Goal: Information Seeking & Learning: Learn about a topic

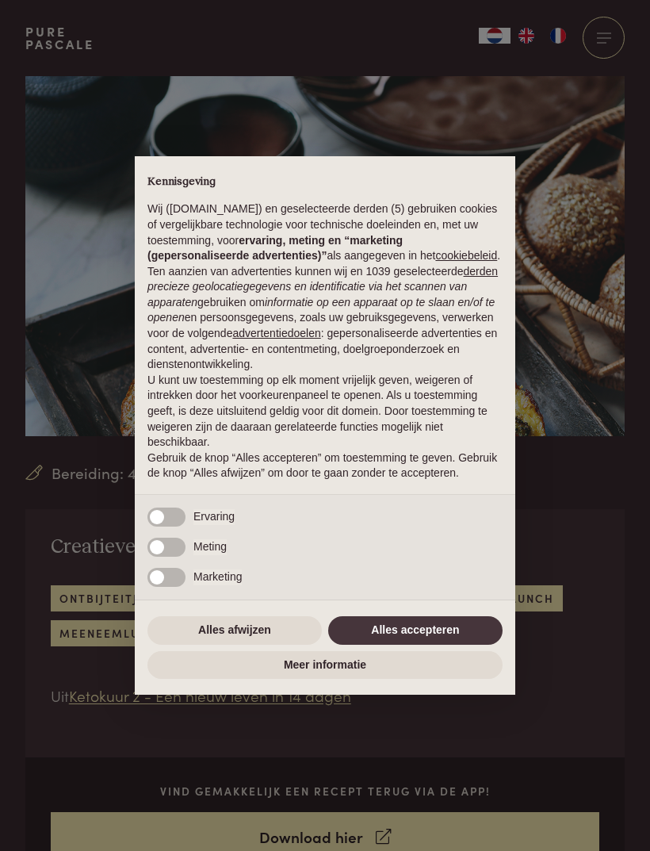
click at [447, 638] on button "Alles accepteren" at bounding box center [415, 630] width 174 height 29
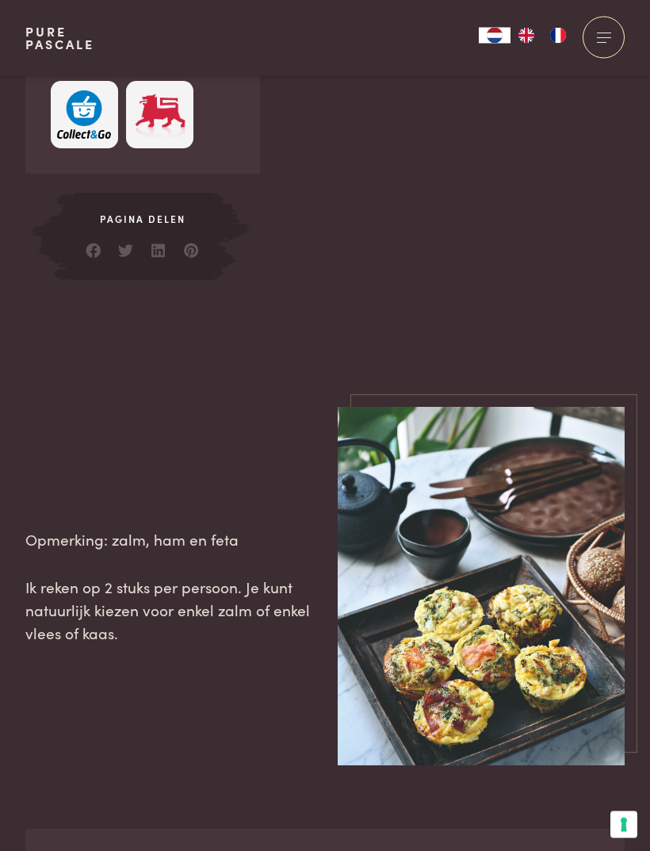
scroll to position [1524, 0]
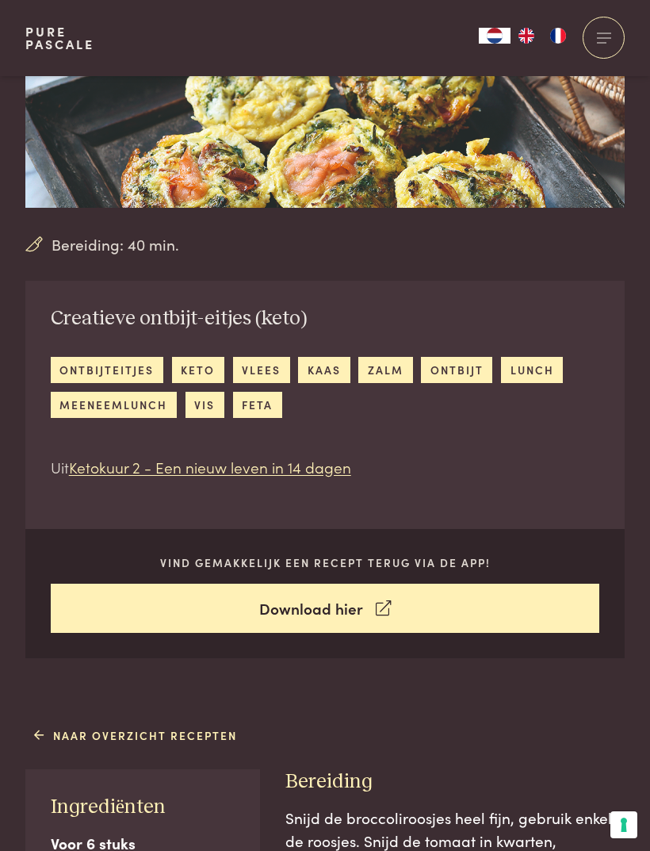
click at [569, 559] on p "Vind gemakkelijk een recept terug via de app!" at bounding box center [325, 562] width 549 height 17
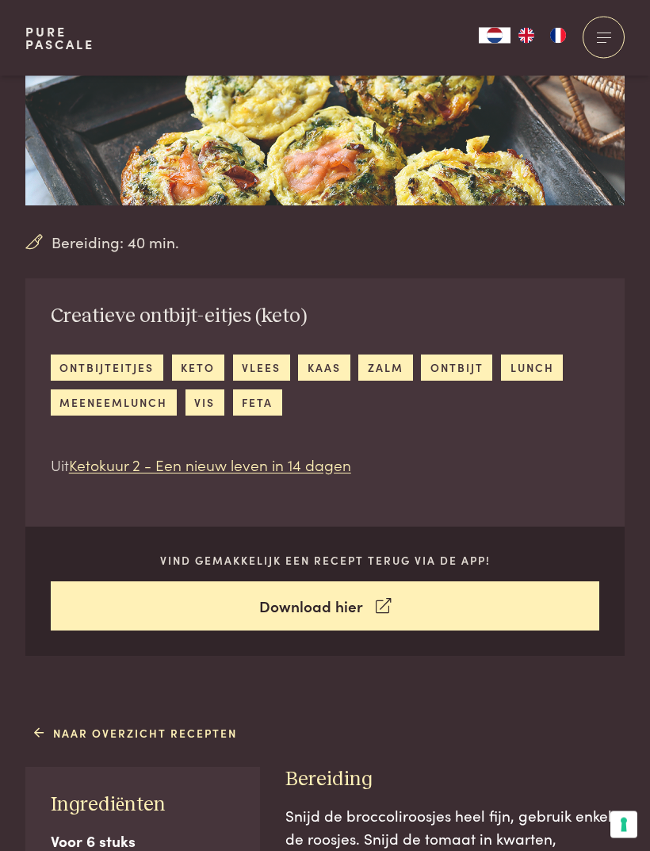
scroll to position [237, 0]
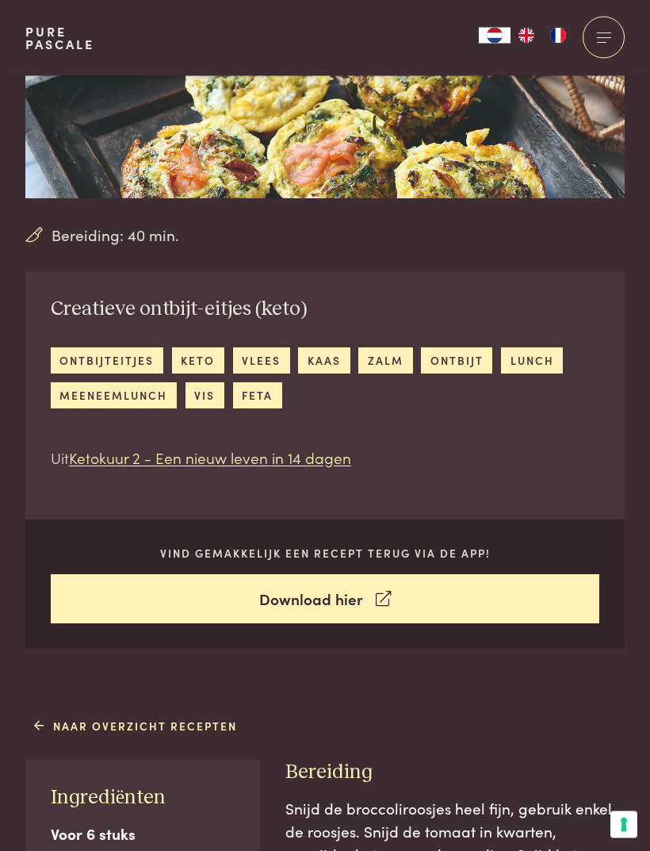
click at [188, 453] on link "Ketokuur 2 - Een nieuw leven in 14 dagen" at bounding box center [210, 457] width 282 height 21
click at [174, 453] on link "Ketokuur 2 - Een nieuw leven in 14 dagen" at bounding box center [210, 457] width 282 height 21
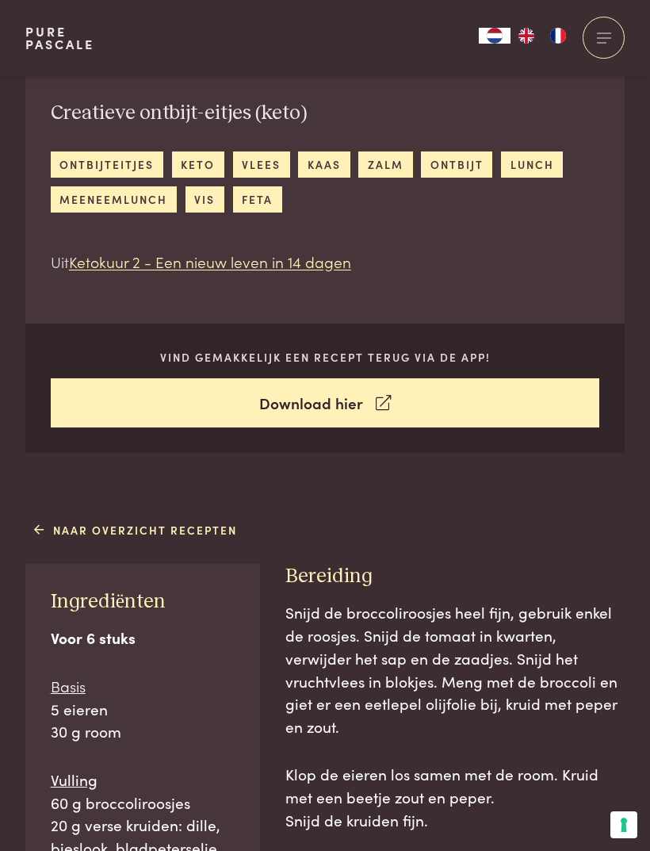
scroll to position [457, 0]
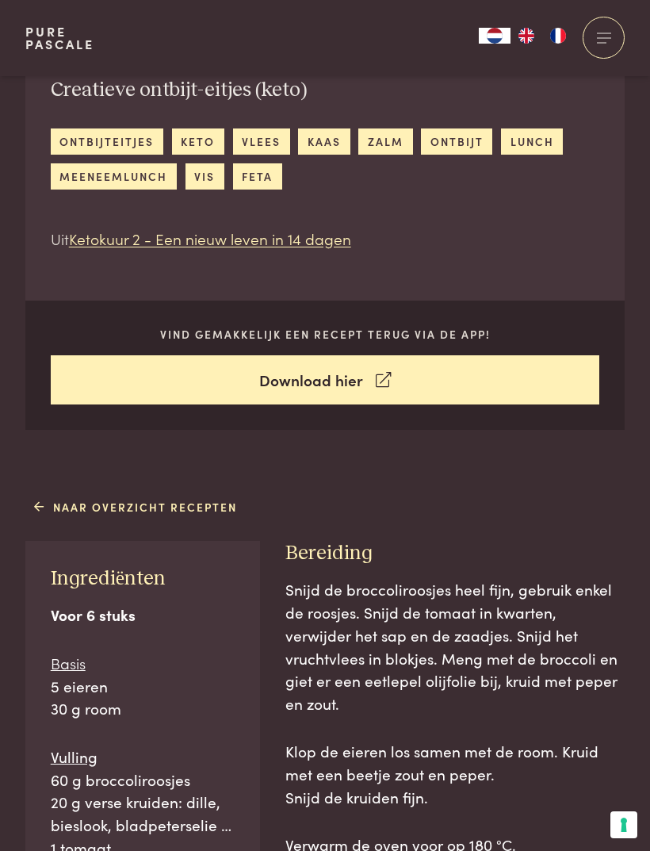
click at [154, 508] on link "Naar overzicht recepten" at bounding box center [136, 507] width 204 height 17
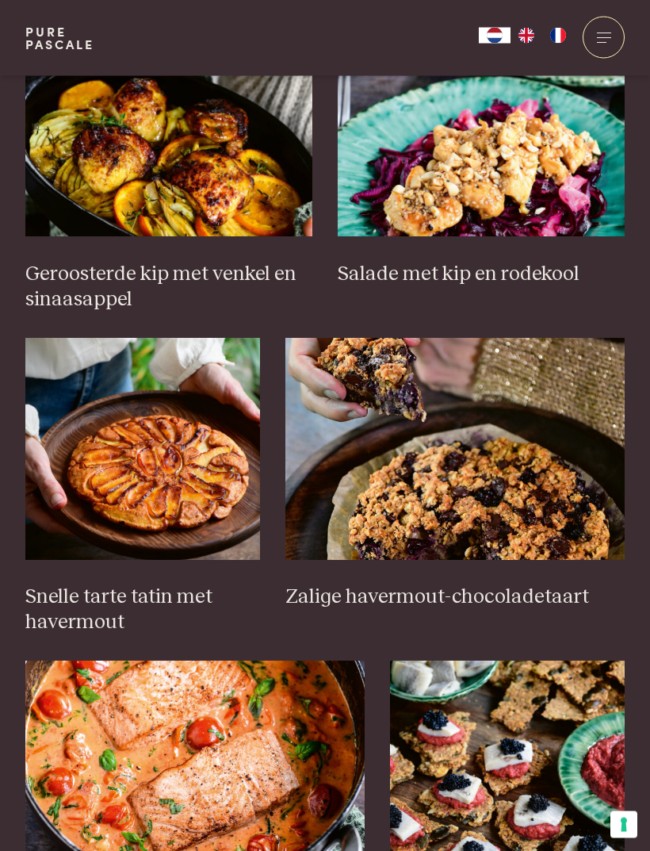
scroll to position [1745, 0]
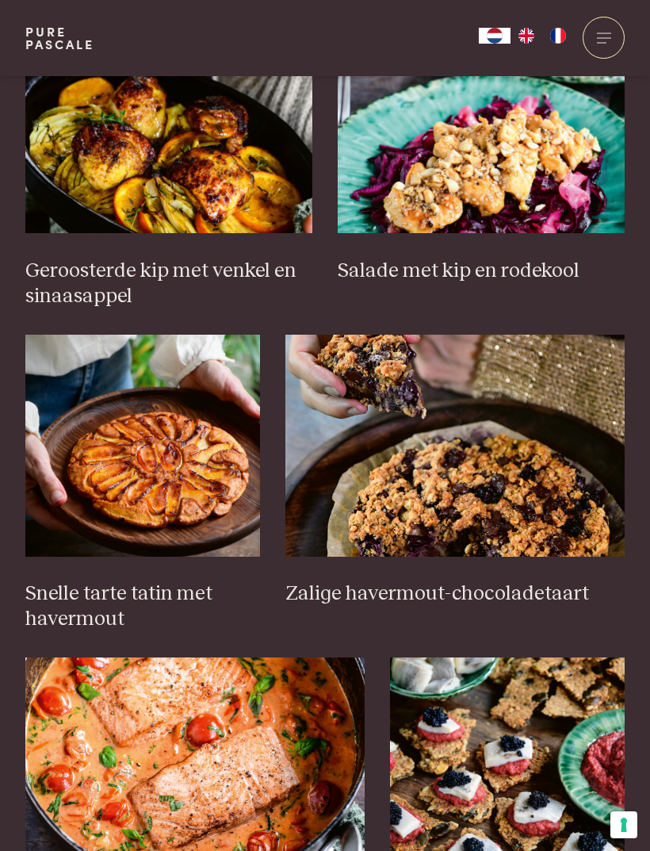
click at [138, 441] on img at bounding box center [142, 446] width 235 height 222
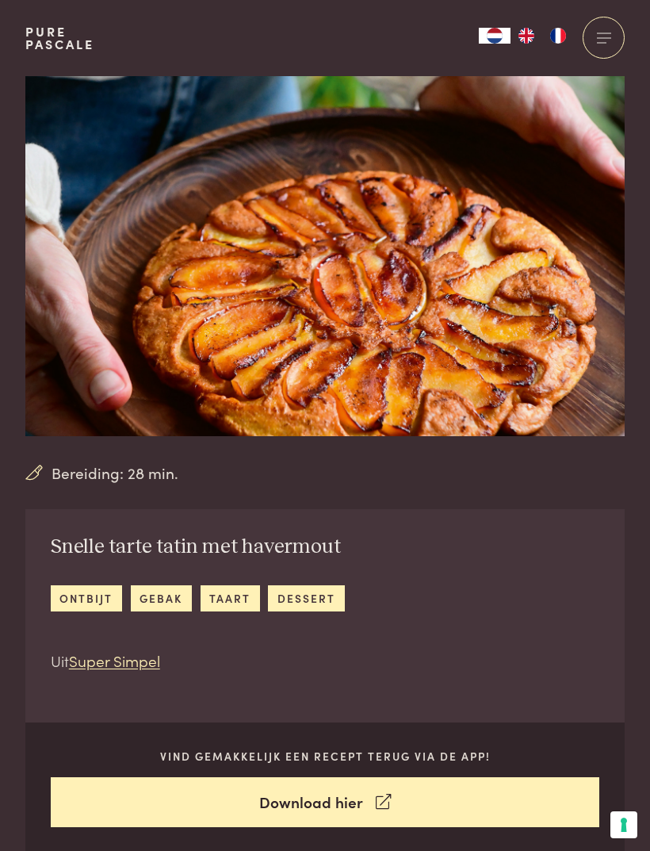
click at [48, 37] on link "Pure Pascale" at bounding box center [59, 37] width 69 height 25
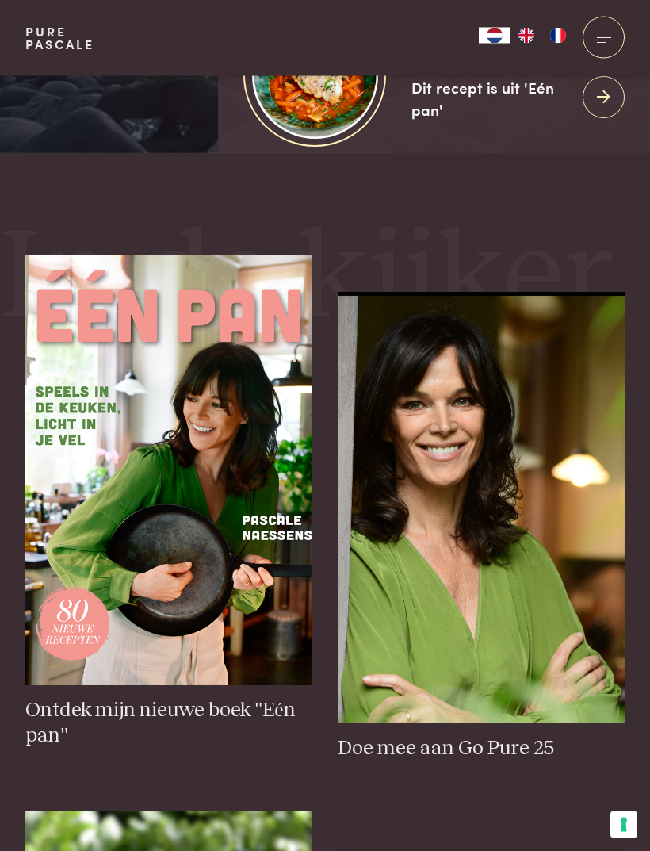
scroll to position [675, 0]
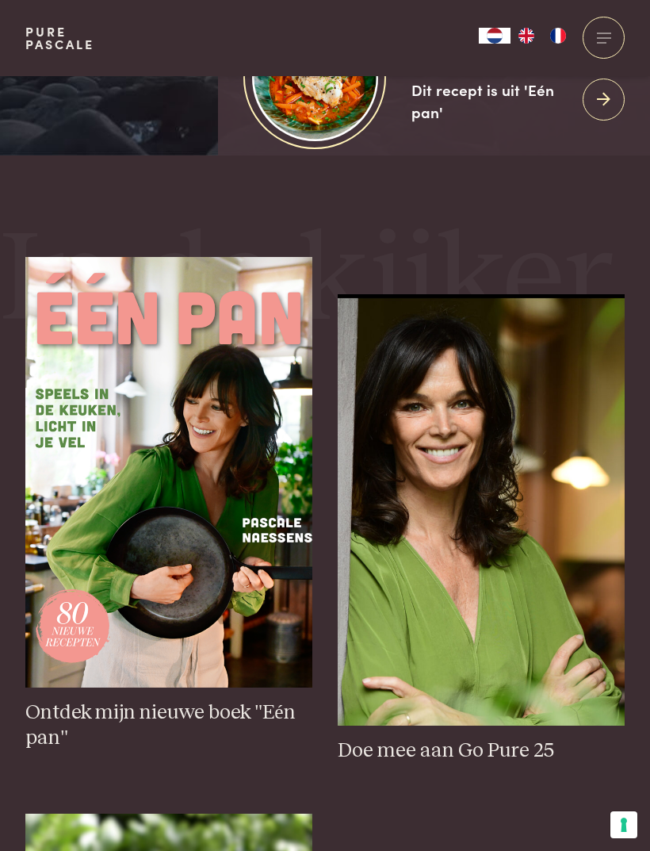
click at [601, 111] on icon at bounding box center [603, 99] width 13 height 23
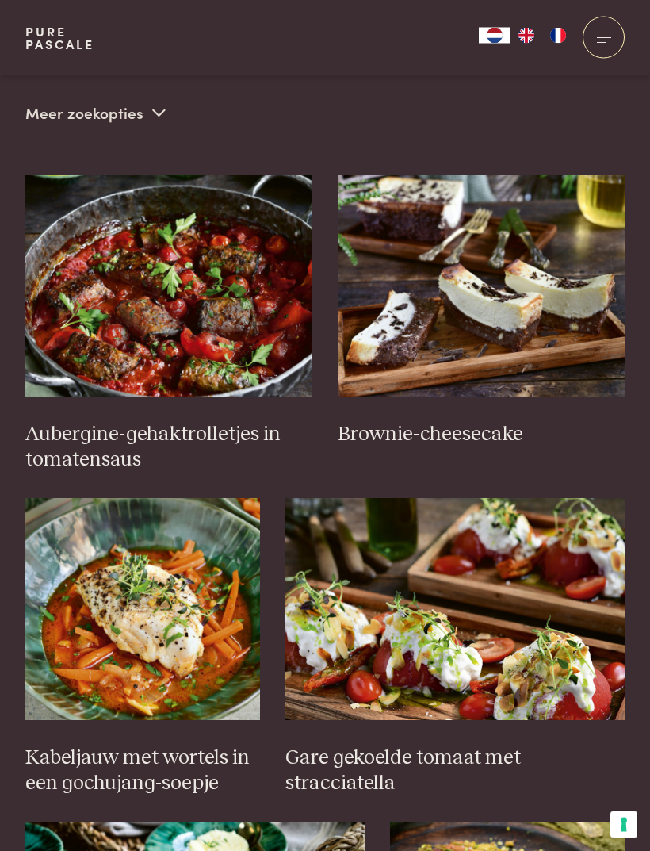
scroll to position [612, 0]
click at [140, 544] on img at bounding box center [142, 609] width 235 height 222
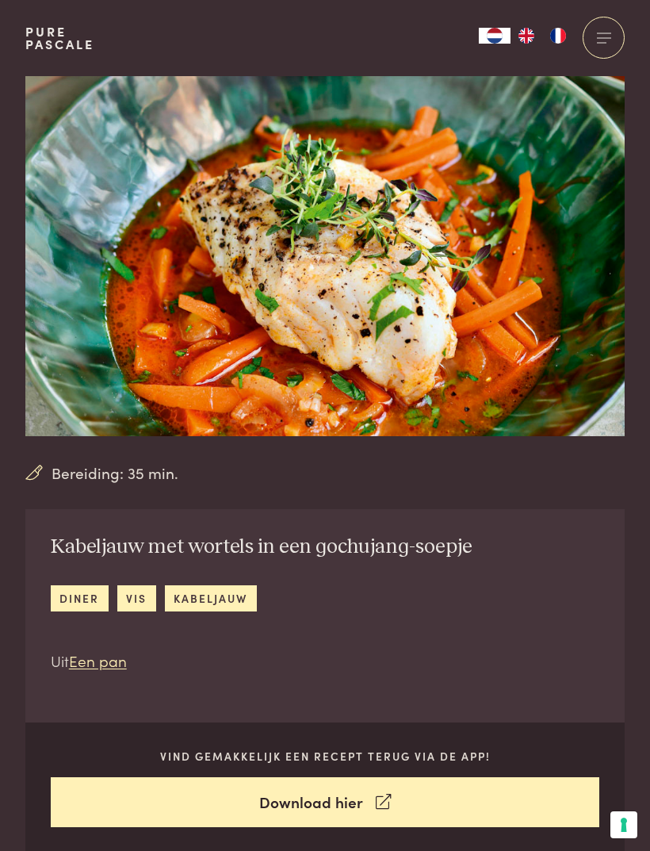
click at [48, 43] on link "Pure Pascale" at bounding box center [59, 37] width 69 height 25
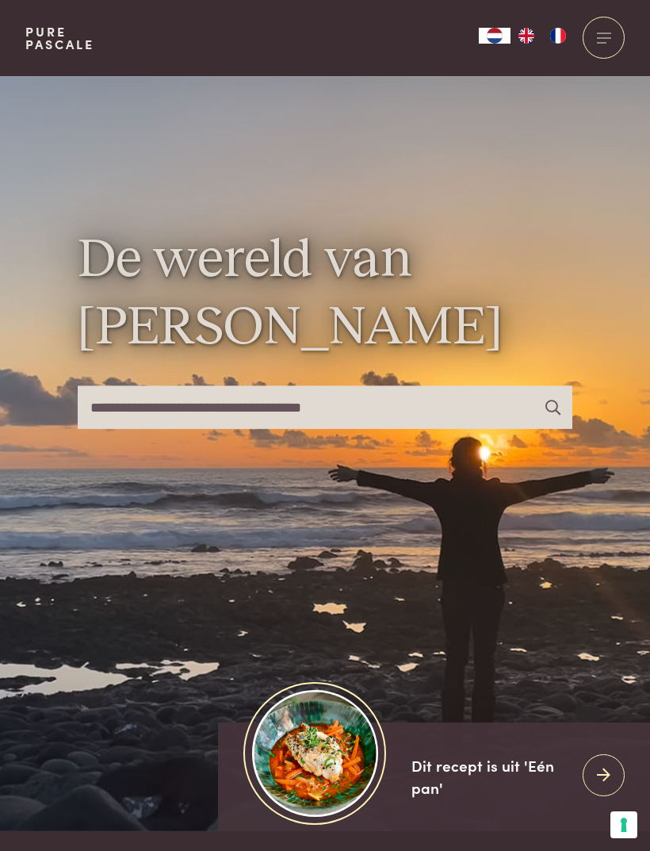
click at [613, 32] on div at bounding box center [604, 38] width 42 height 42
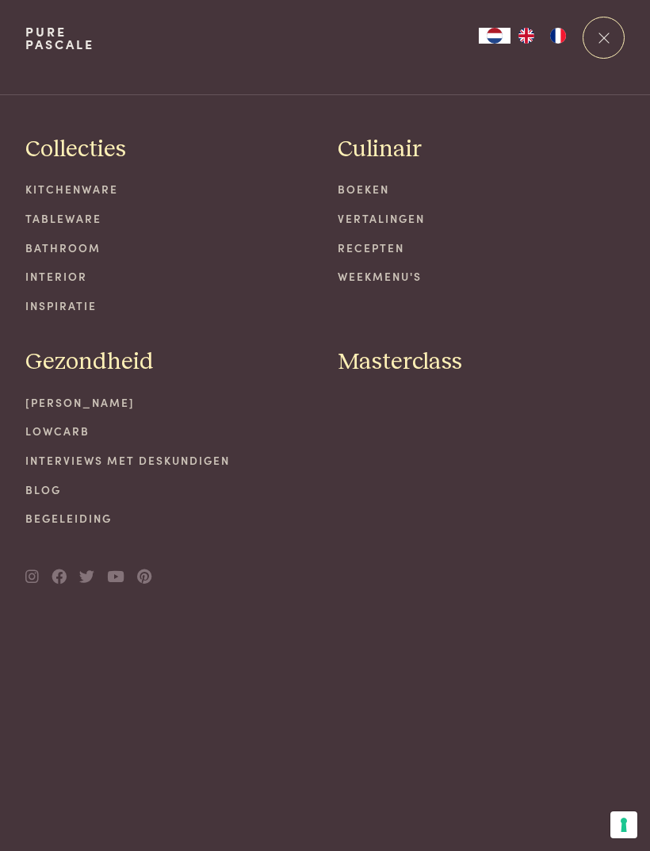
click at [377, 253] on link "Recepten" at bounding box center [481, 247] width 287 height 17
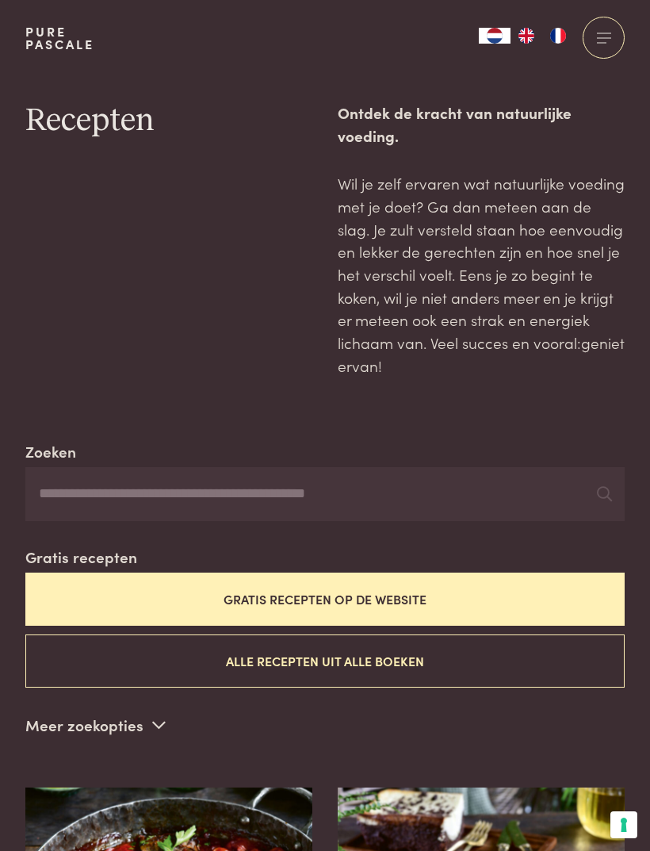
click at [109, 489] on input "Zoeken" at bounding box center [324, 494] width 599 height 54
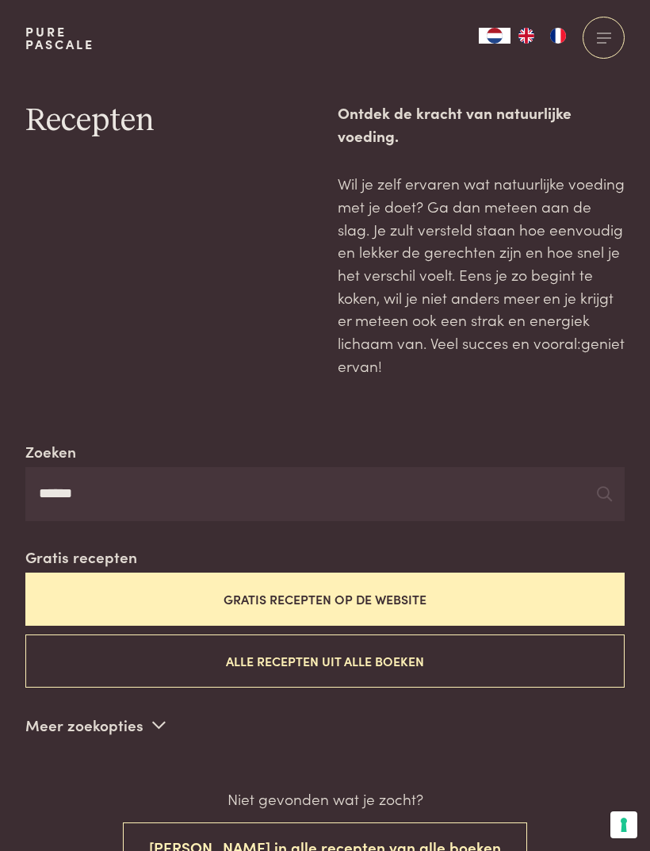
click at [608, 495] on div at bounding box center [604, 494] width 15 height 24
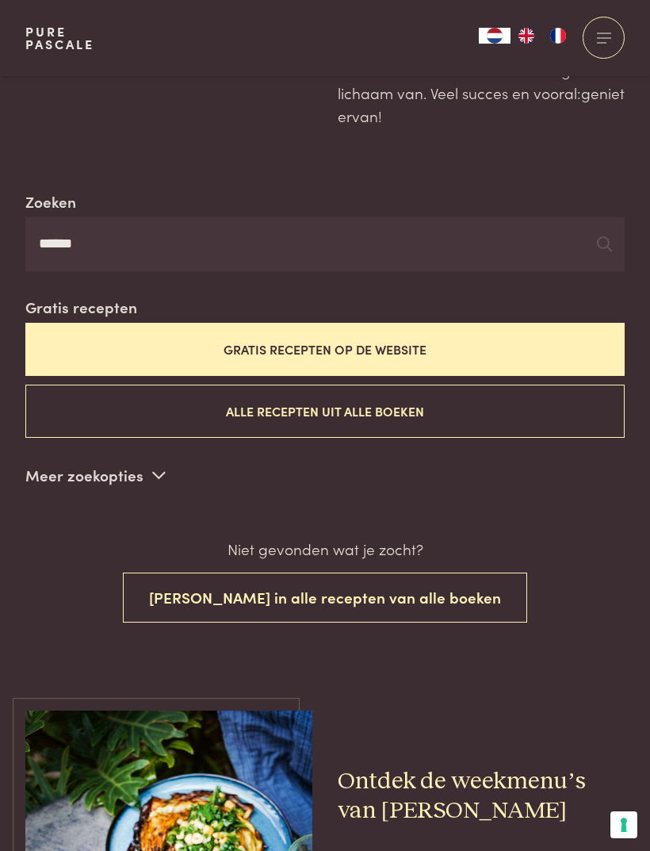
click at [135, 257] on input "******" at bounding box center [324, 244] width 599 height 54
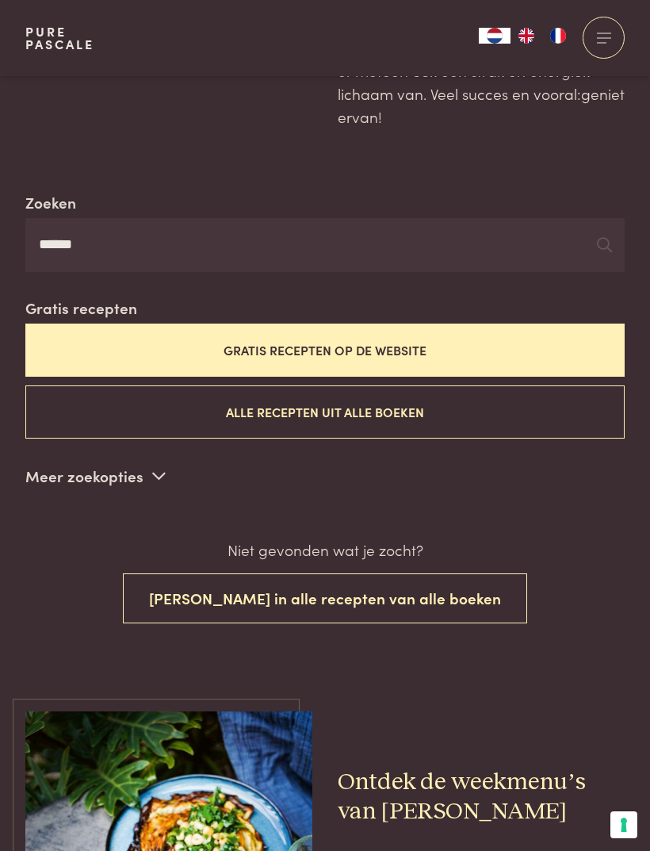
click at [164, 337] on button "Gratis recepten op de website" at bounding box center [324, 349] width 599 height 53
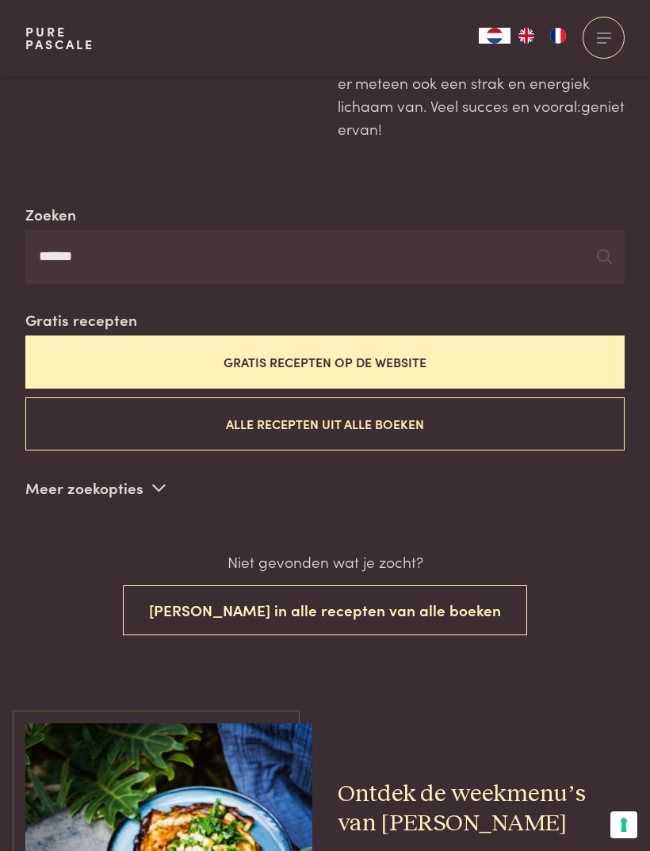
scroll to position [235, 0]
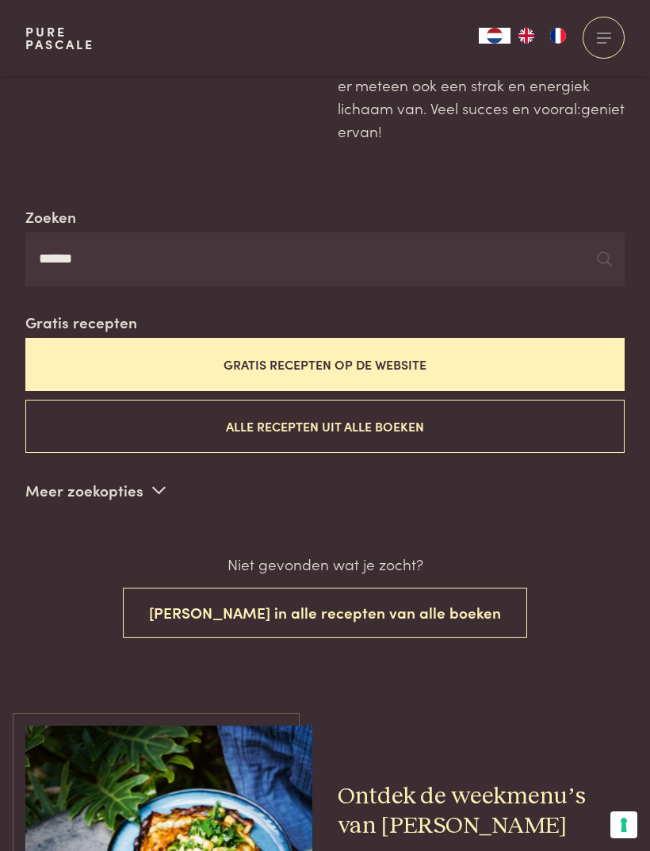
click at [110, 480] on p "Meer zoekopties" at bounding box center [95, 490] width 140 height 24
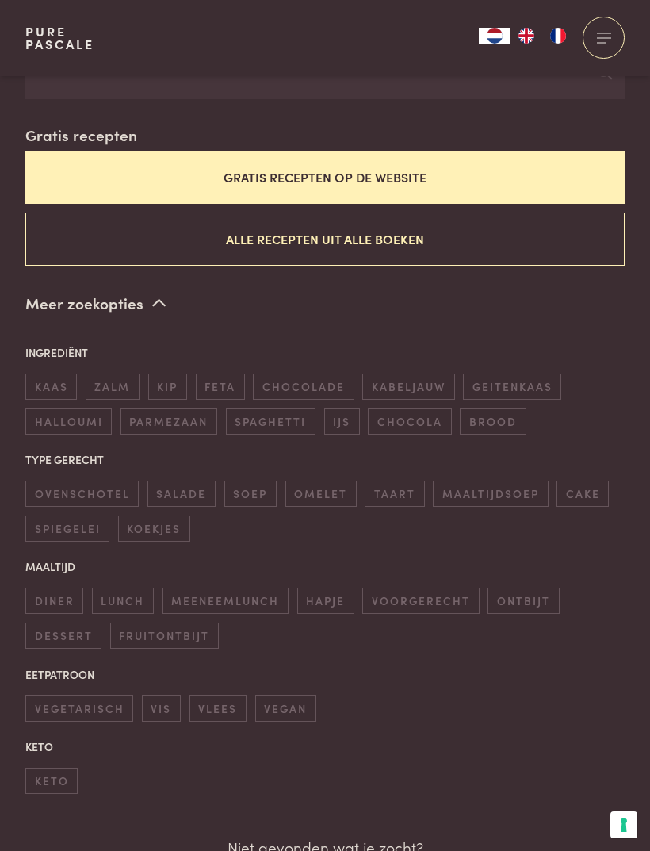
scroll to position [425, 0]
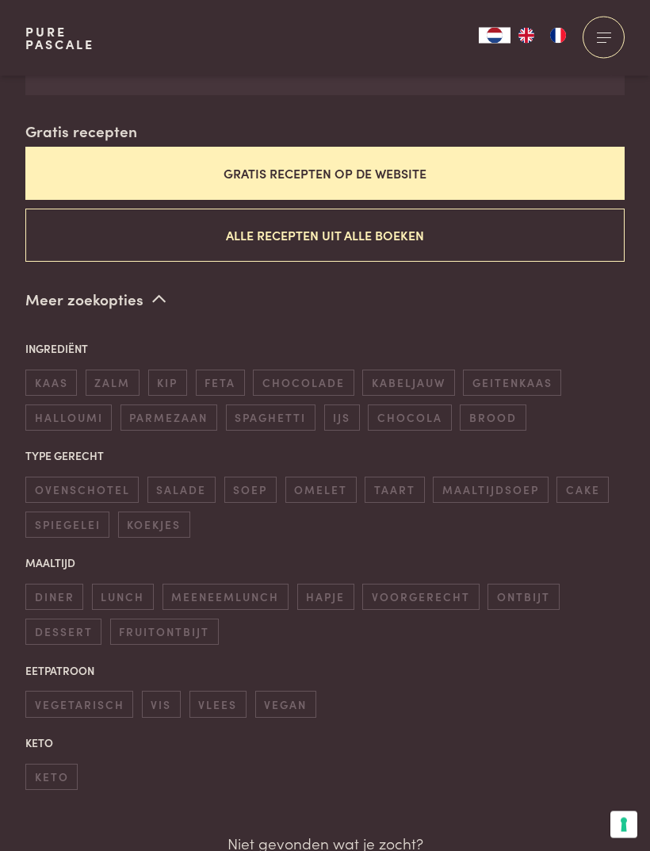
click at [532, 589] on span "ontbijt" at bounding box center [523, 597] width 71 height 26
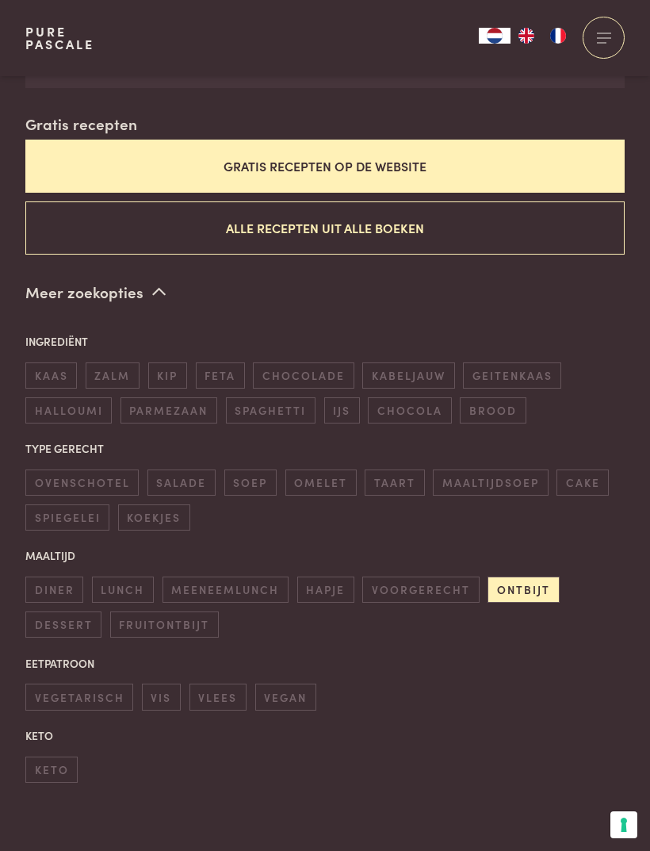
scroll to position [434, 0]
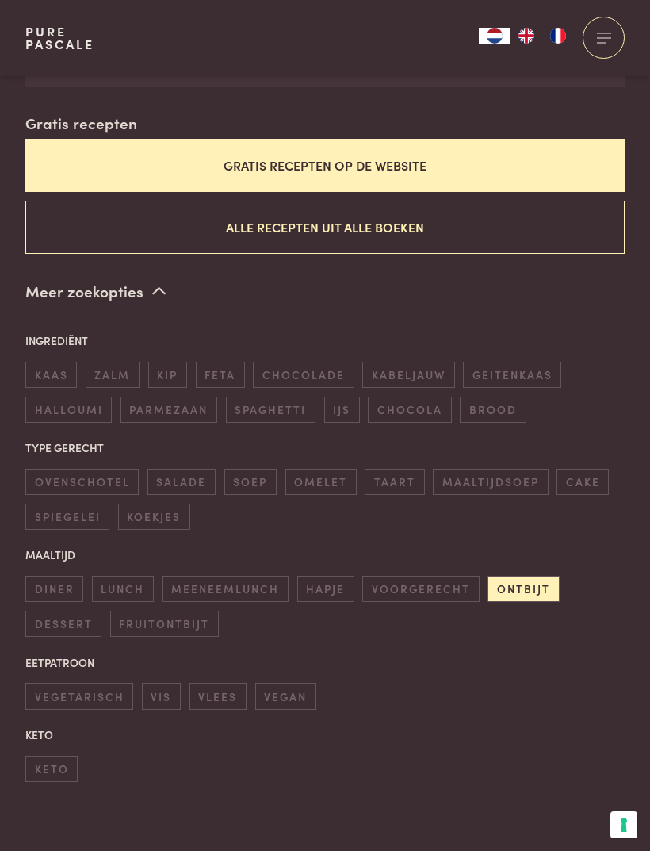
click at [549, 576] on span "ontbijt" at bounding box center [523, 589] width 71 height 26
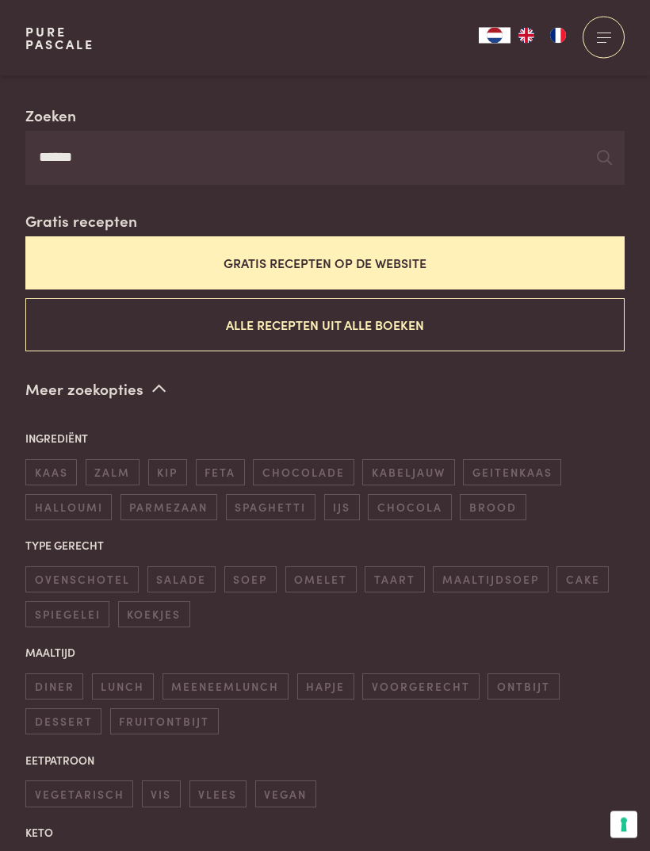
scroll to position [323, 0]
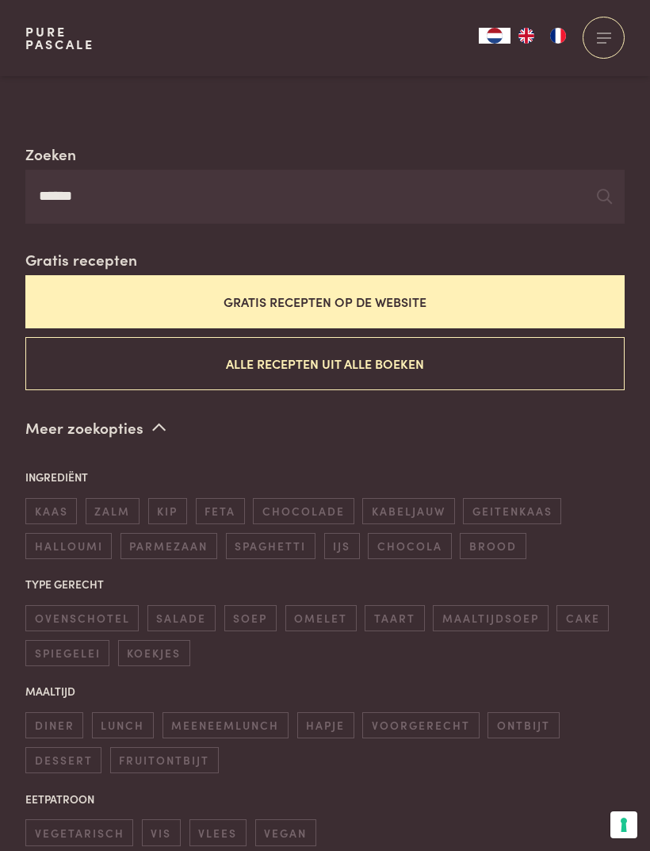
click at [116, 204] on input "******" at bounding box center [324, 197] width 599 height 54
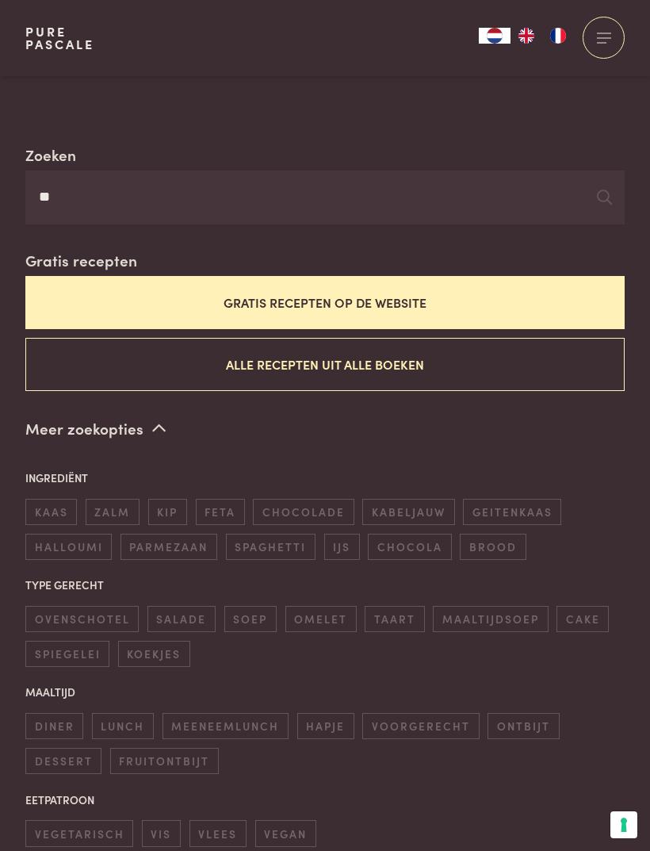
click at [599, 189] on icon at bounding box center [604, 196] width 15 height 15
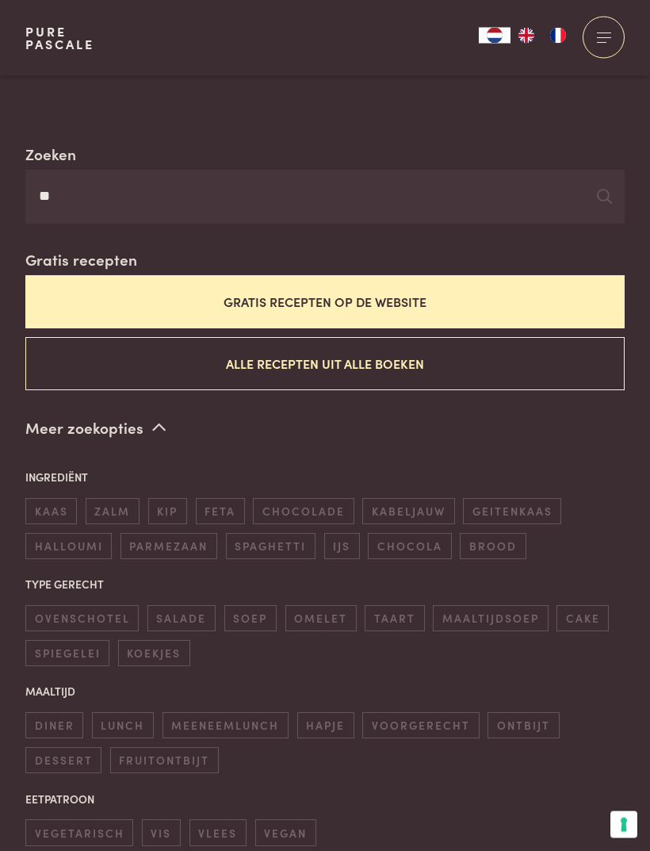
scroll to position [297, 0]
click at [522, 715] on span "ontbijt" at bounding box center [523, 725] width 71 height 26
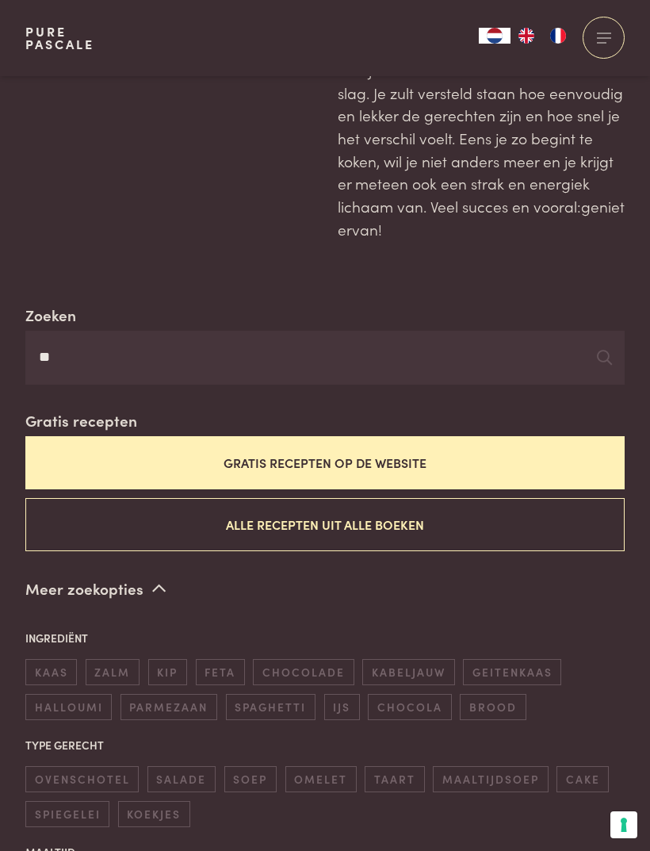
scroll to position [137, 0]
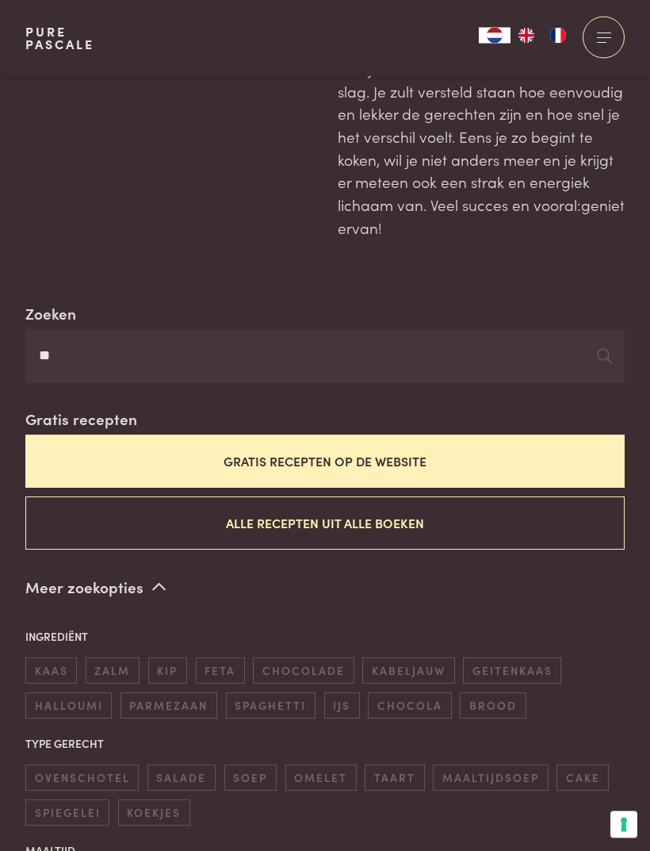
click at [70, 353] on input "**" at bounding box center [324, 357] width 599 height 54
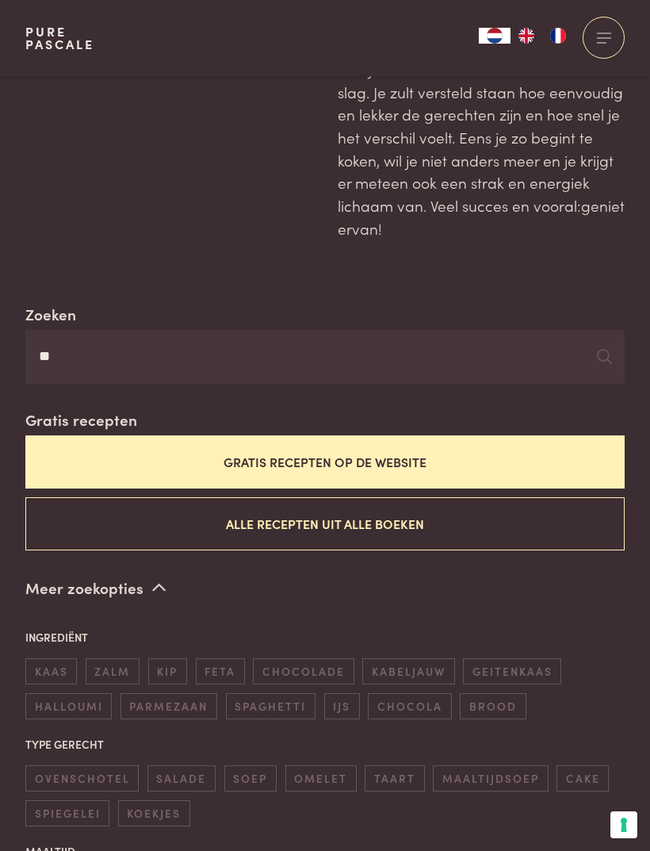
type input "*"
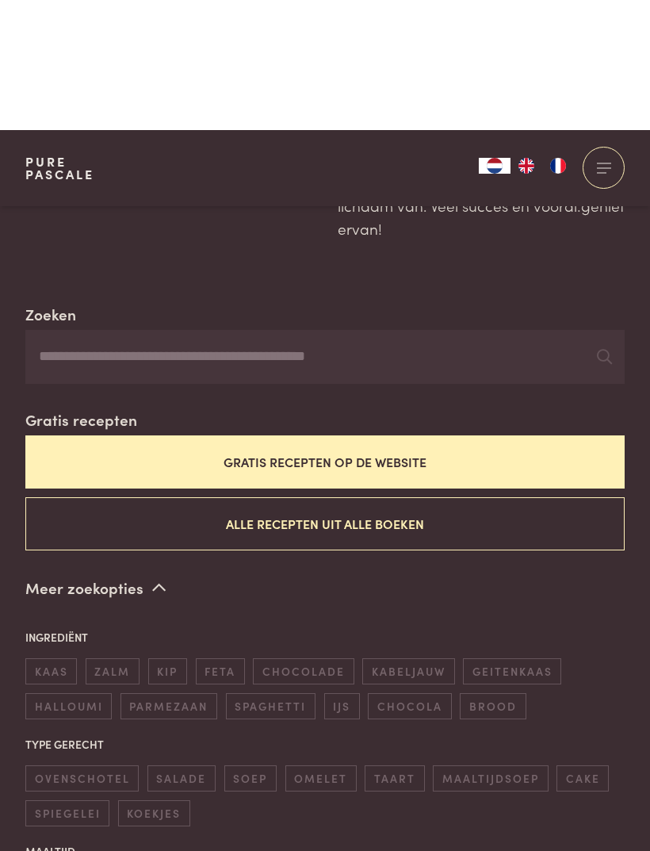
scroll to position [304, 0]
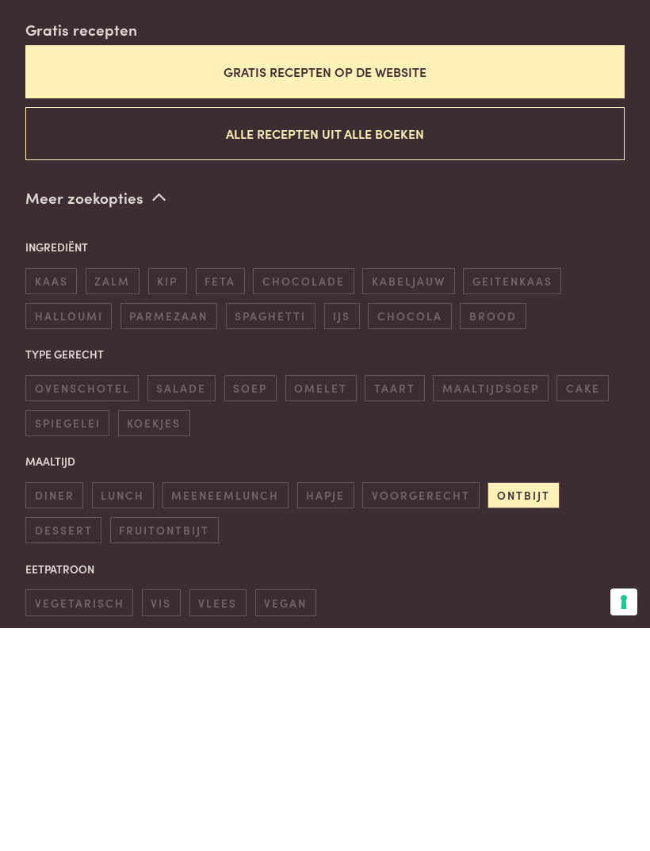
click at [537, 705] on span "ontbijt" at bounding box center [523, 718] width 71 height 26
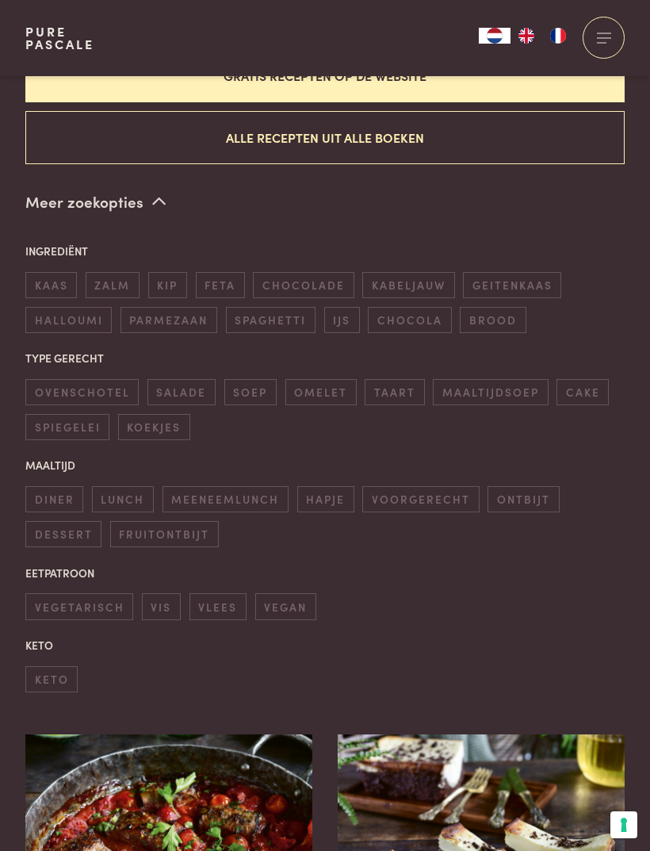
click at [520, 491] on span "ontbijt" at bounding box center [523, 499] width 71 height 26
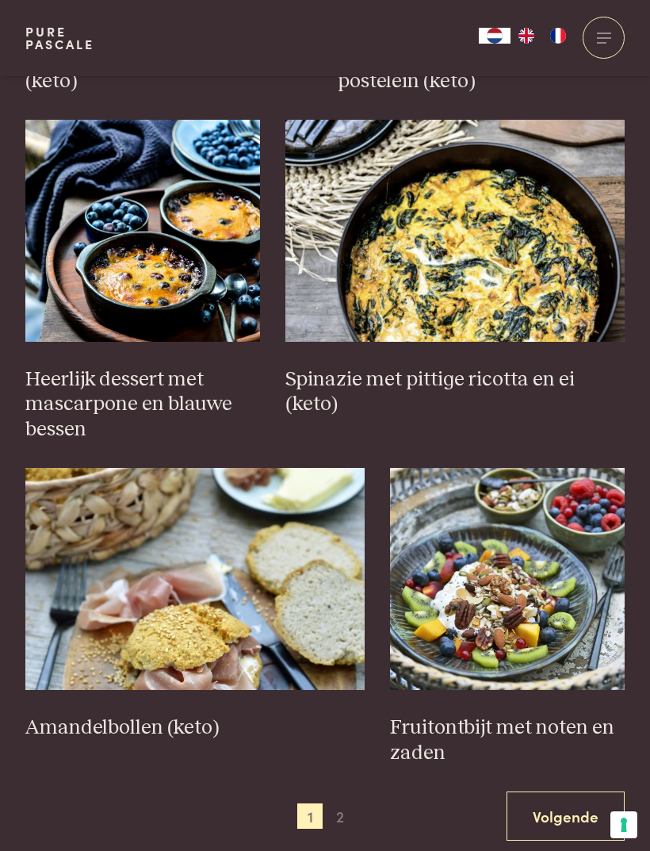
scroll to position [2492, 0]
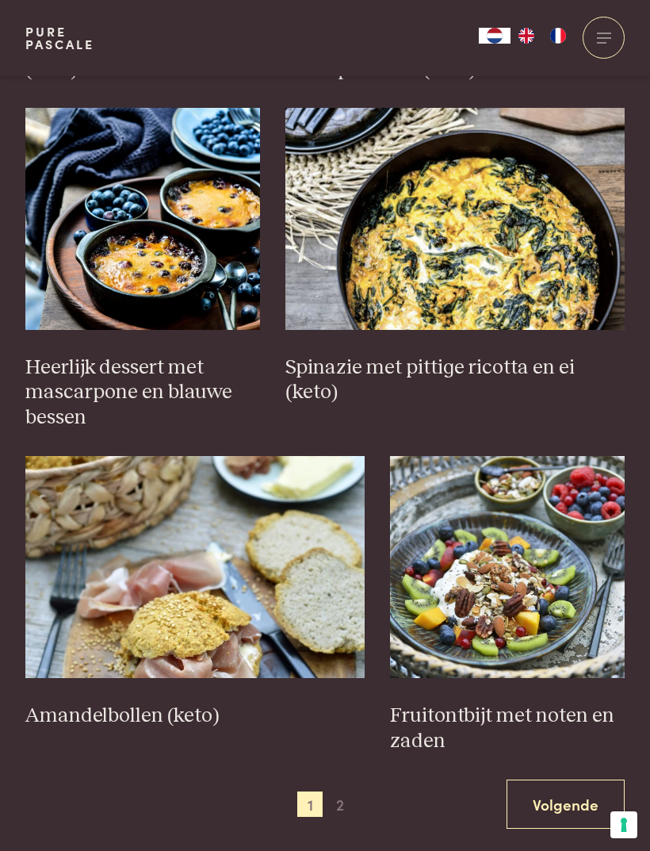
click at [346, 791] on span "2" at bounding box center [339, 803] width 25 height 25
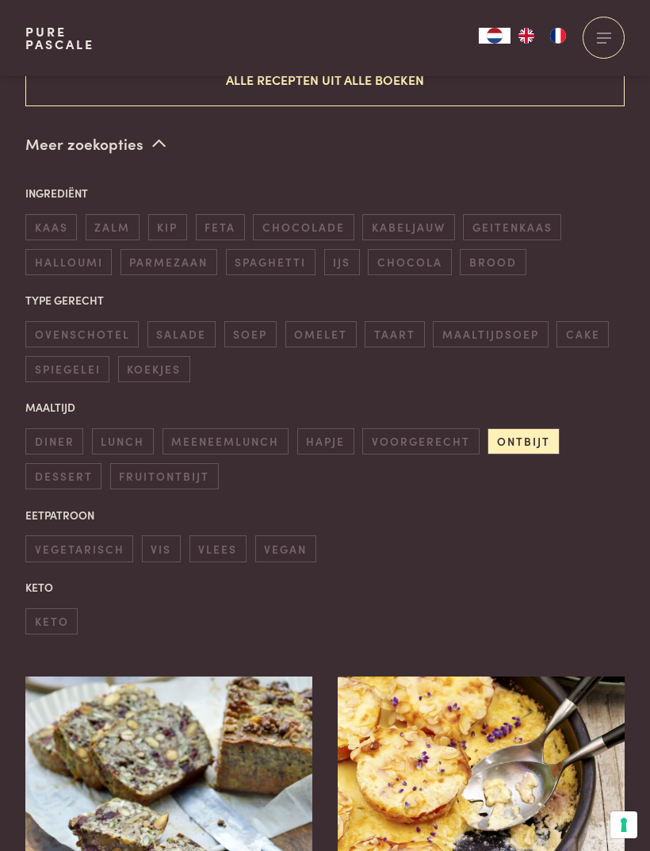
scroll to position [352, 0]
